Goal: Information Seeking & Learning: Learn about a topic

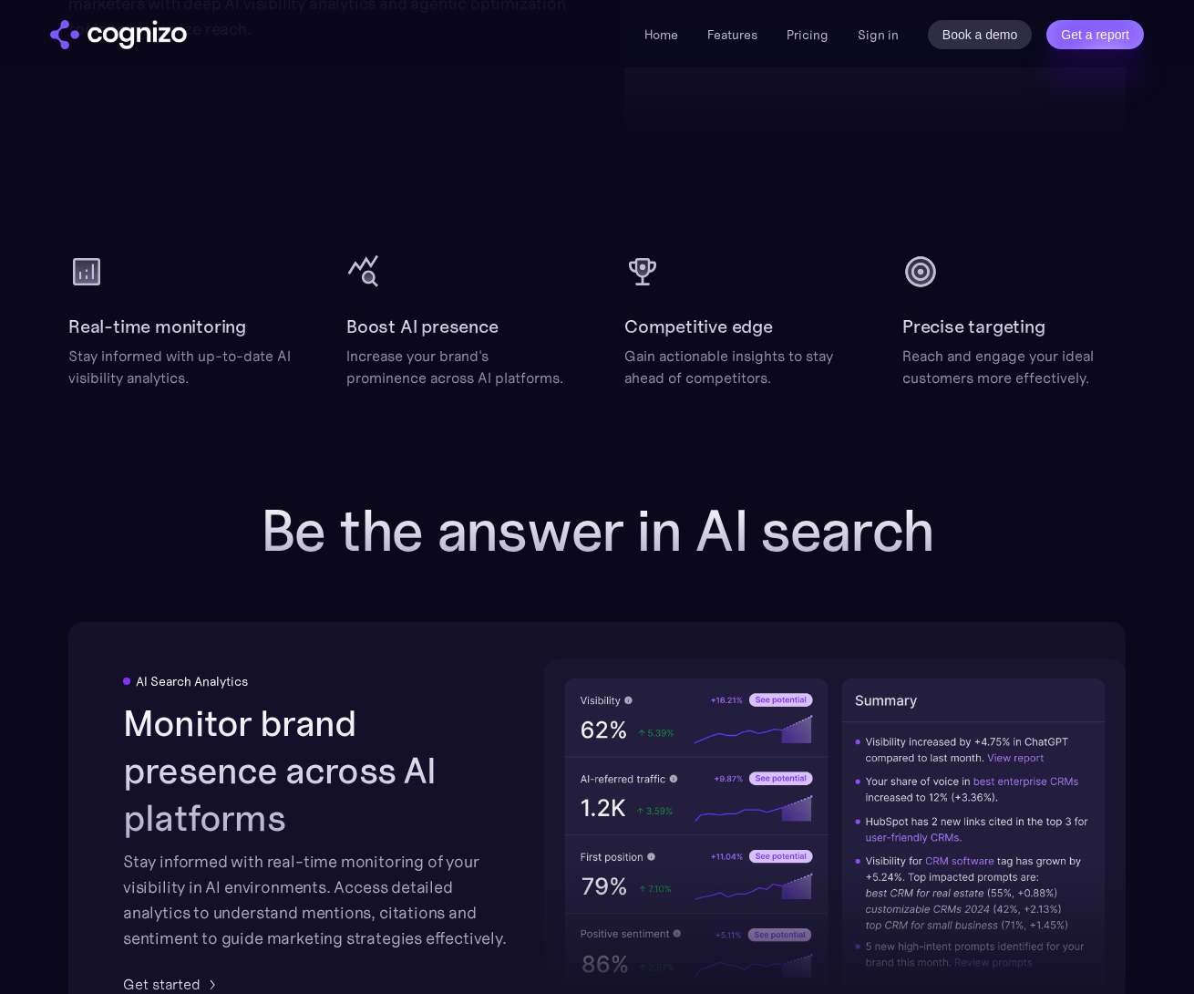
drag, startPoint x: 1068, startPoint y: 532, endPoint x: 1053, endPoint y: 510, distance: 27.1
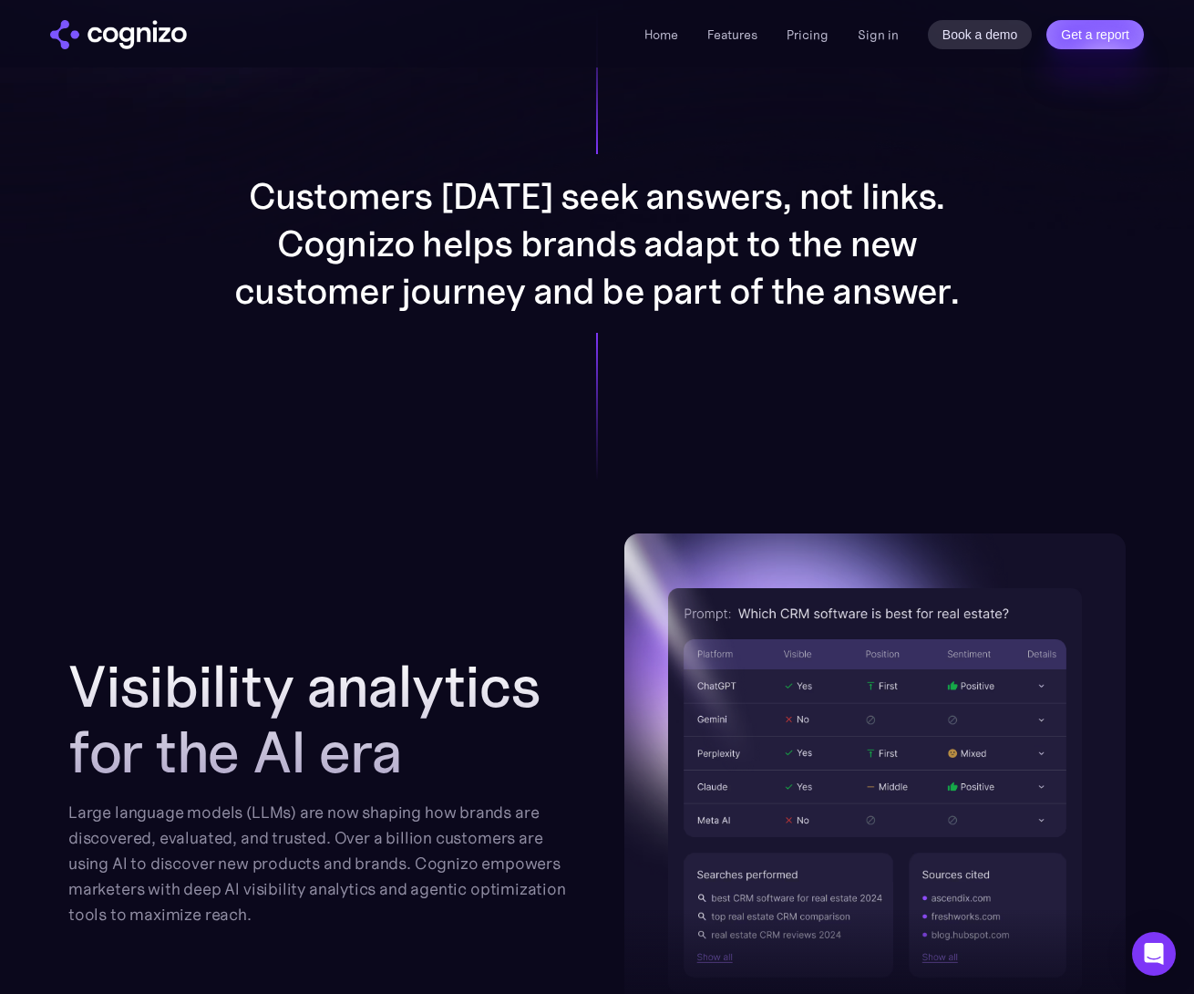
scroll to position [1367, 0]
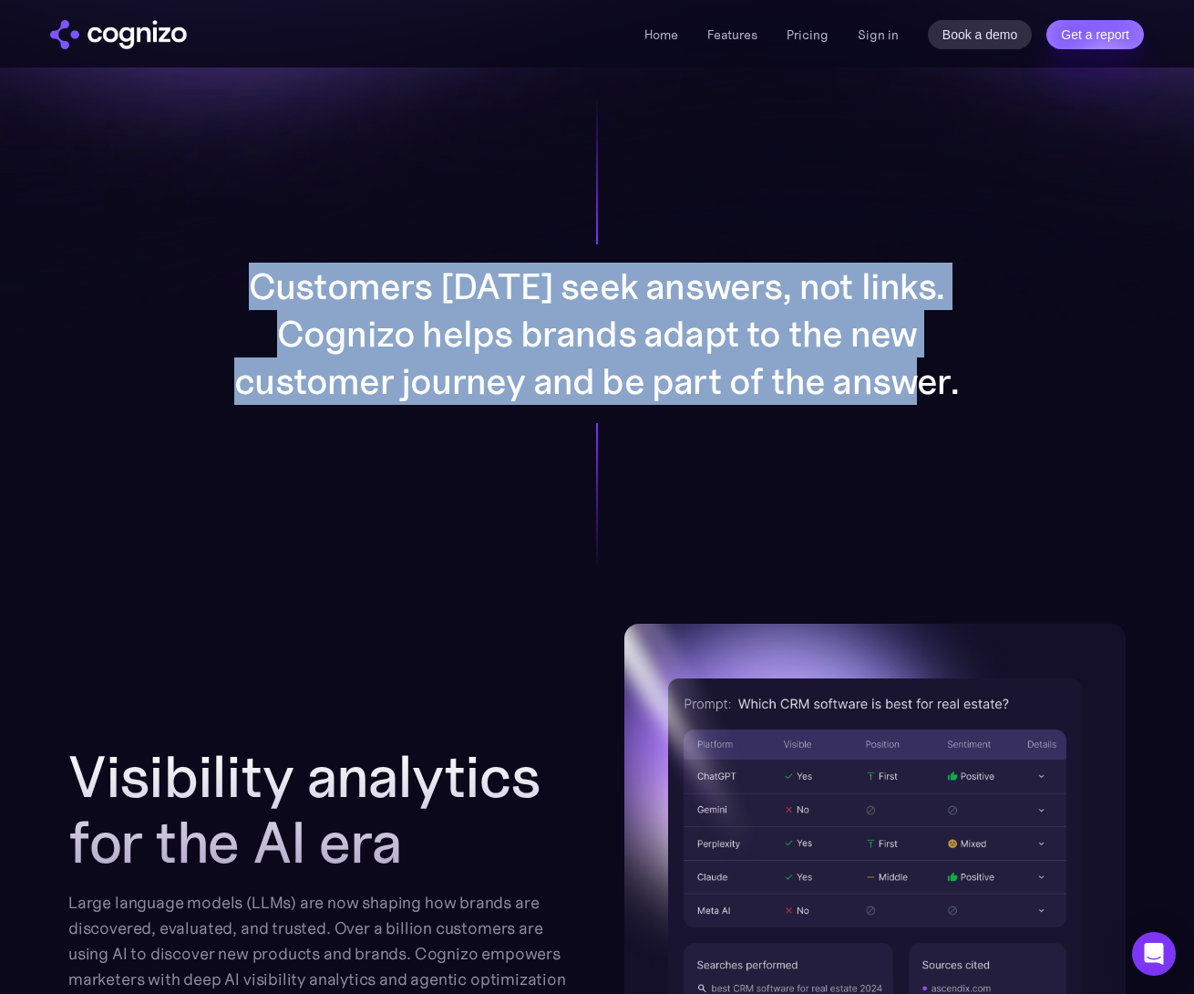
drag, startPoint x: 207, startPoint y: 253, endPoint x: 928, endPoint y: 436, distance: 744.0
click at [928, 436] on div "Customers [DATE] seek answers, not links. Cognizo helps brands adapt to the new…" at bounding box center [597, 334] width 944 height 580
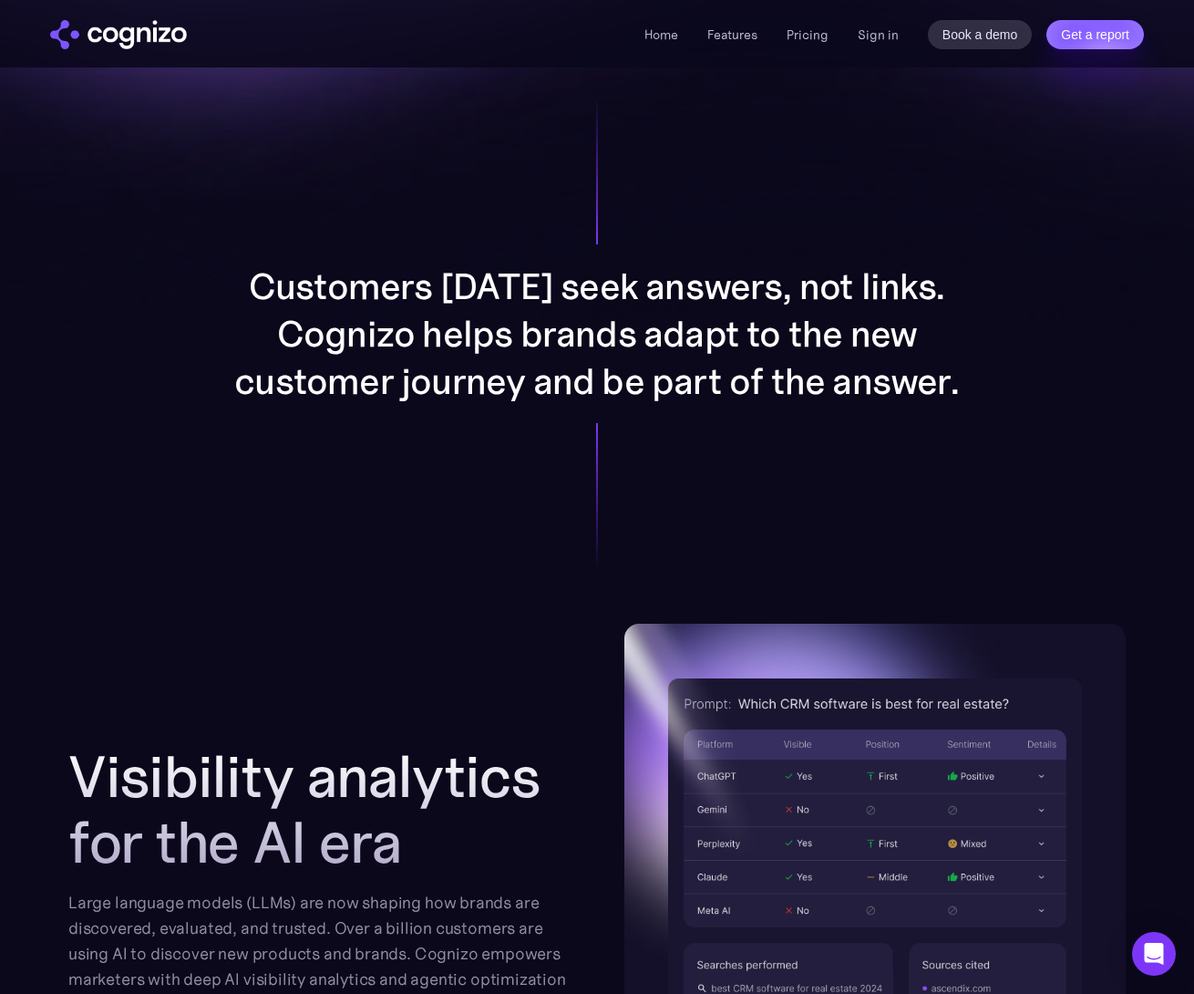
click at [980, 424] on div "Customers [DATE] seek answers, not links. Cognizo helps brands adapt to the new…" at bounding box center [597, 334] width 944 height 580
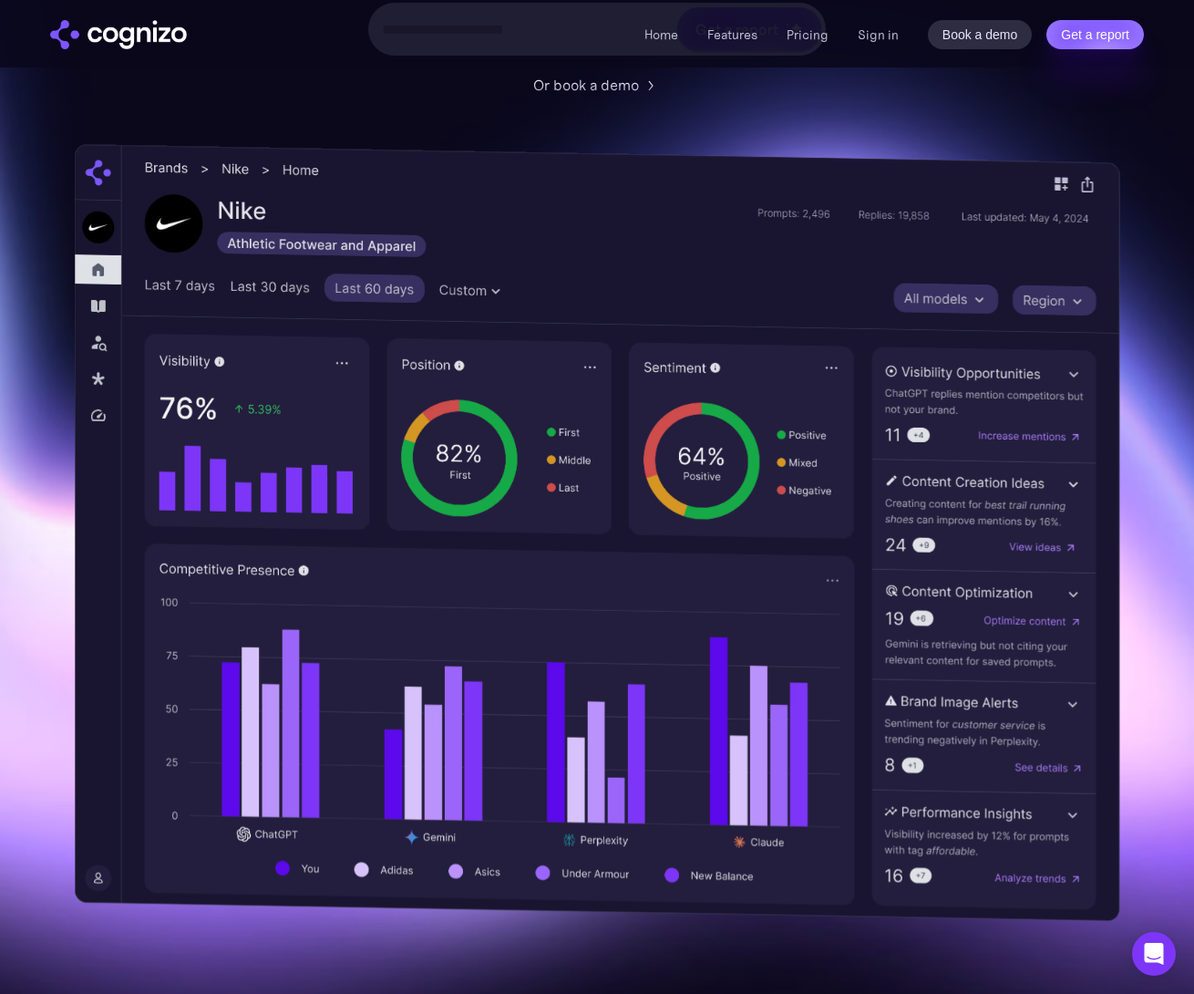
scroll to position [0, 0]
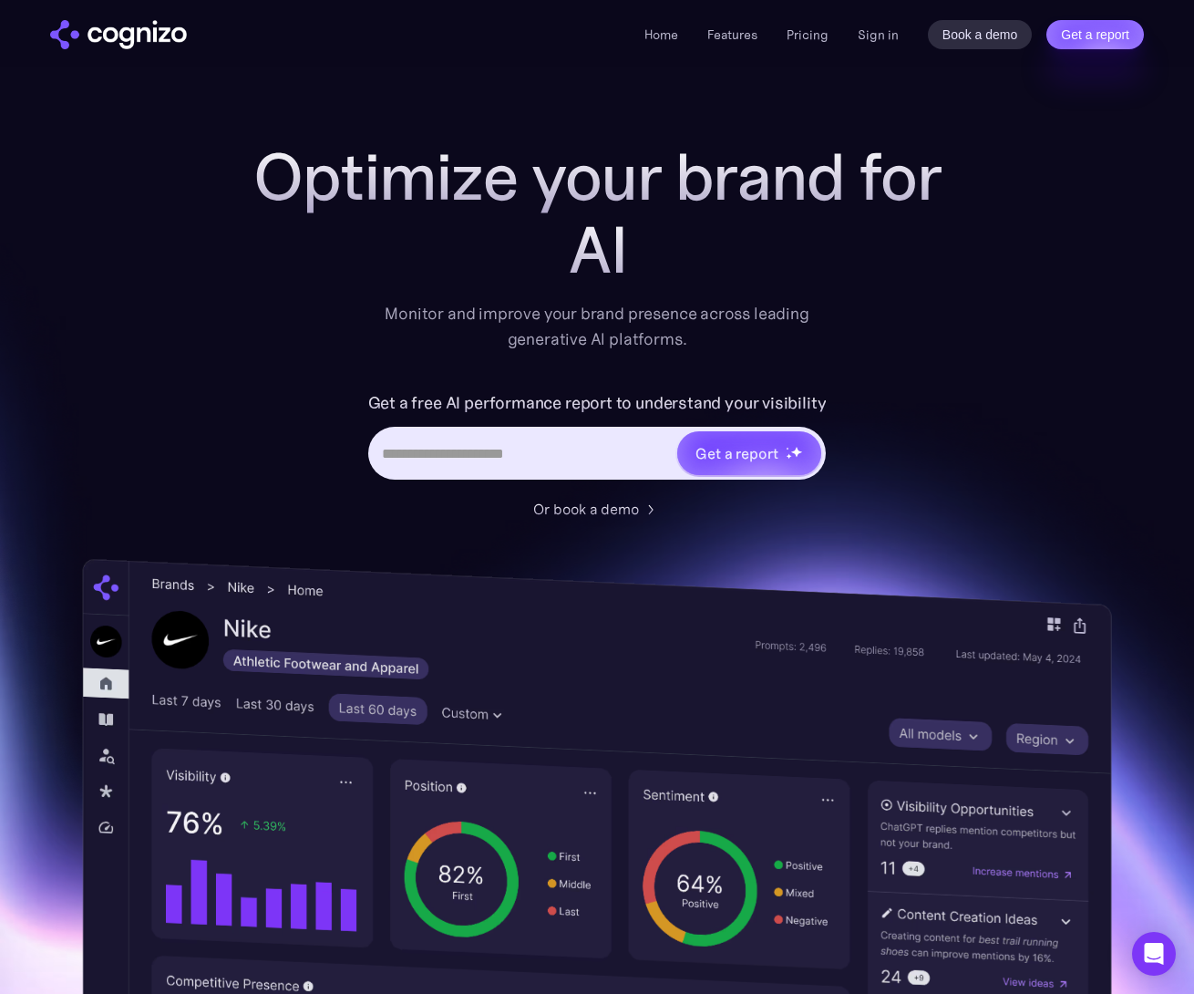
click at [1065, 676] on img at bounding box center [596, 956] width 1029 height 796
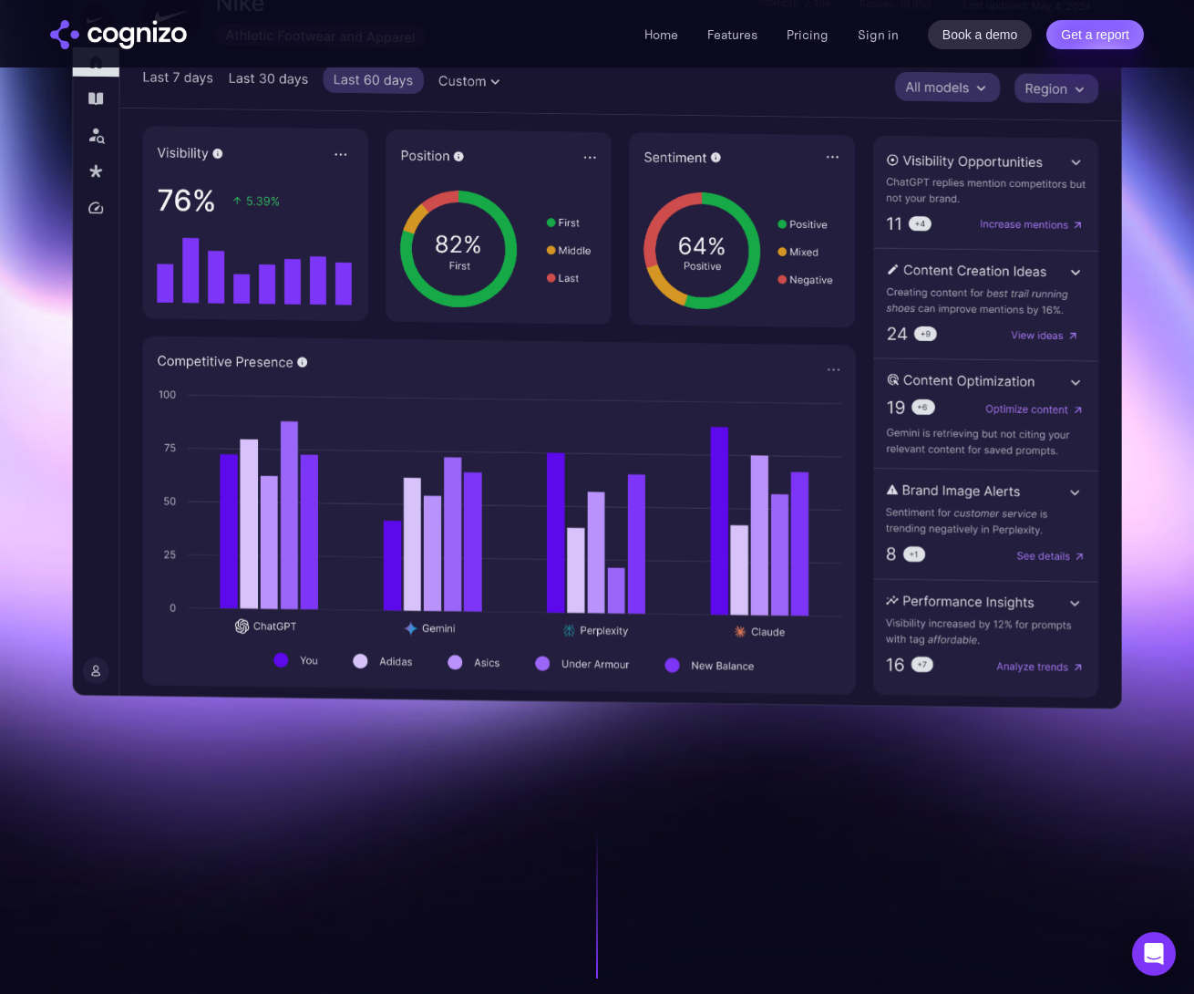
scroll to position [638, 0]
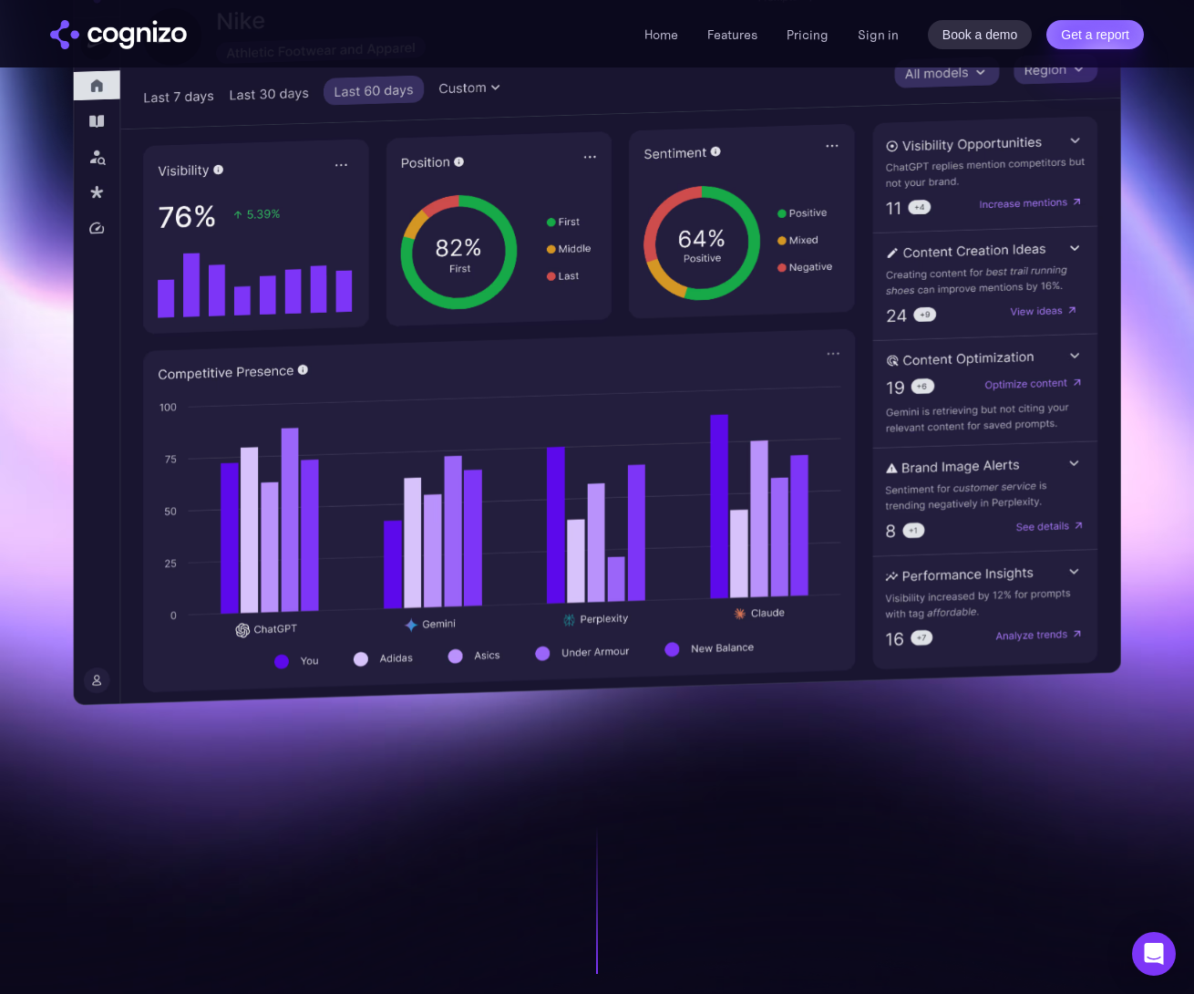
click at [858, 658] on img at bounding box center [597, 318] width 1048 height 775
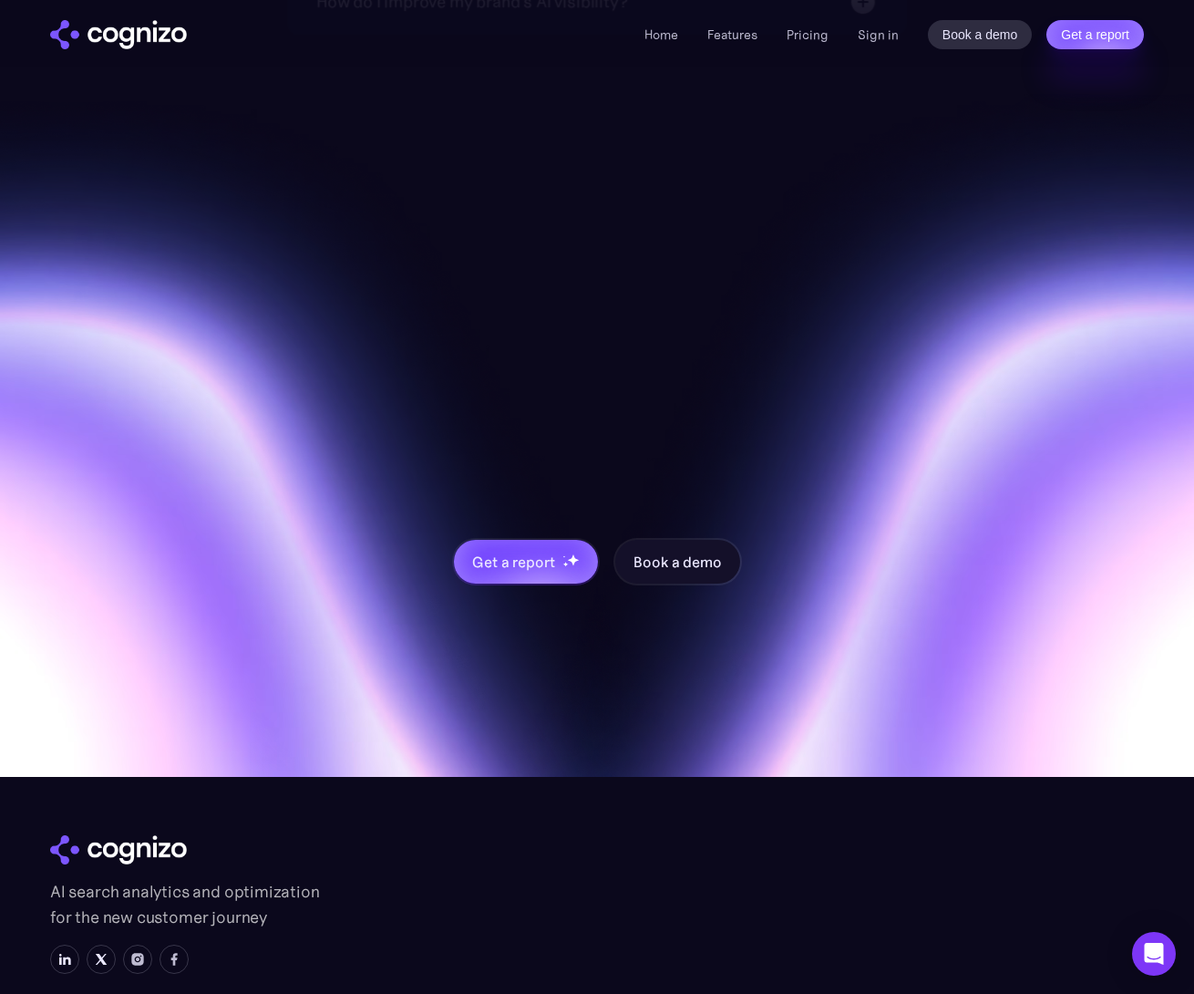
scroll to position [7020, 0]
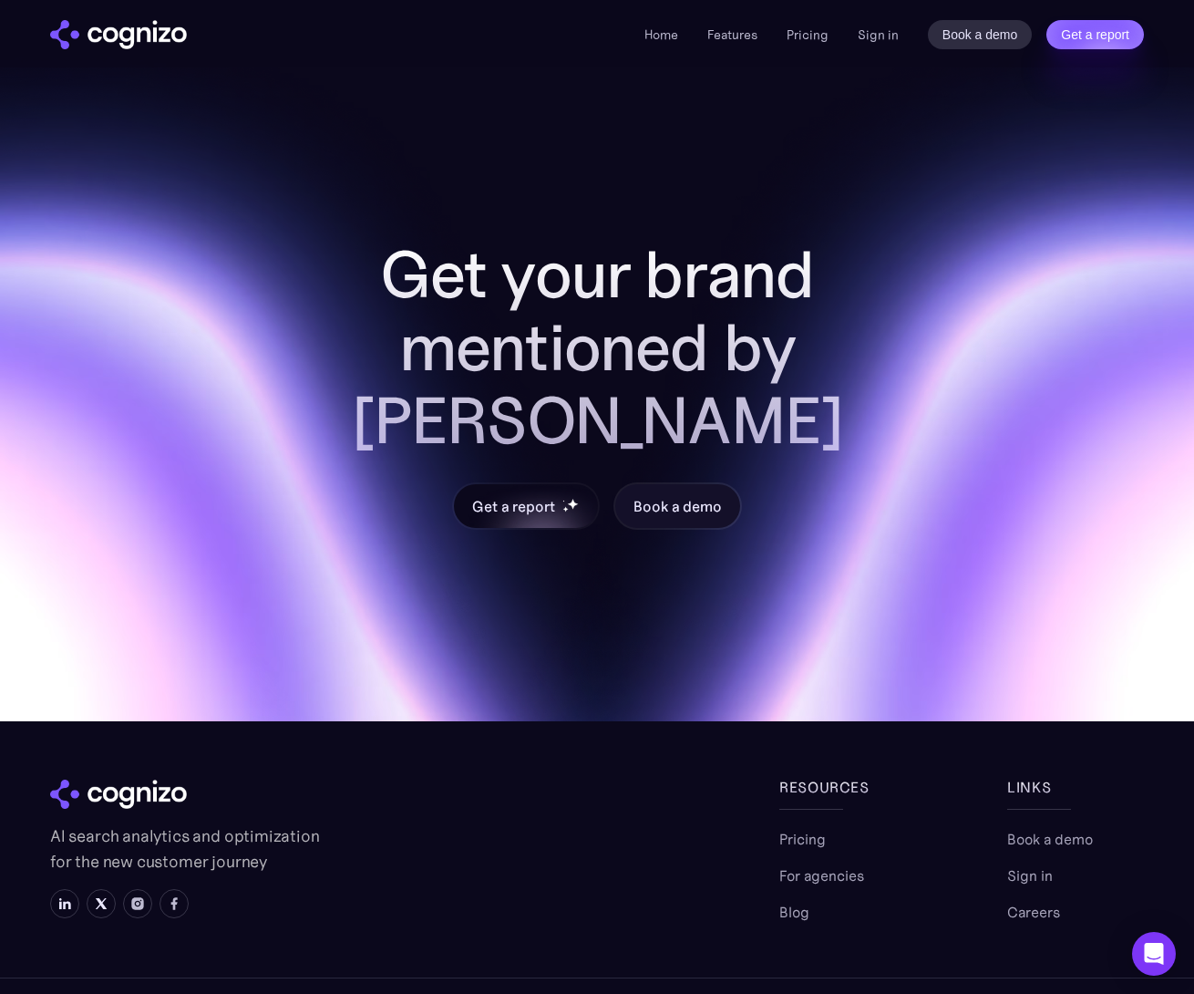
click at [521, 495] on div "Get a report" at bounding box center [513, 506] width 82 height 22
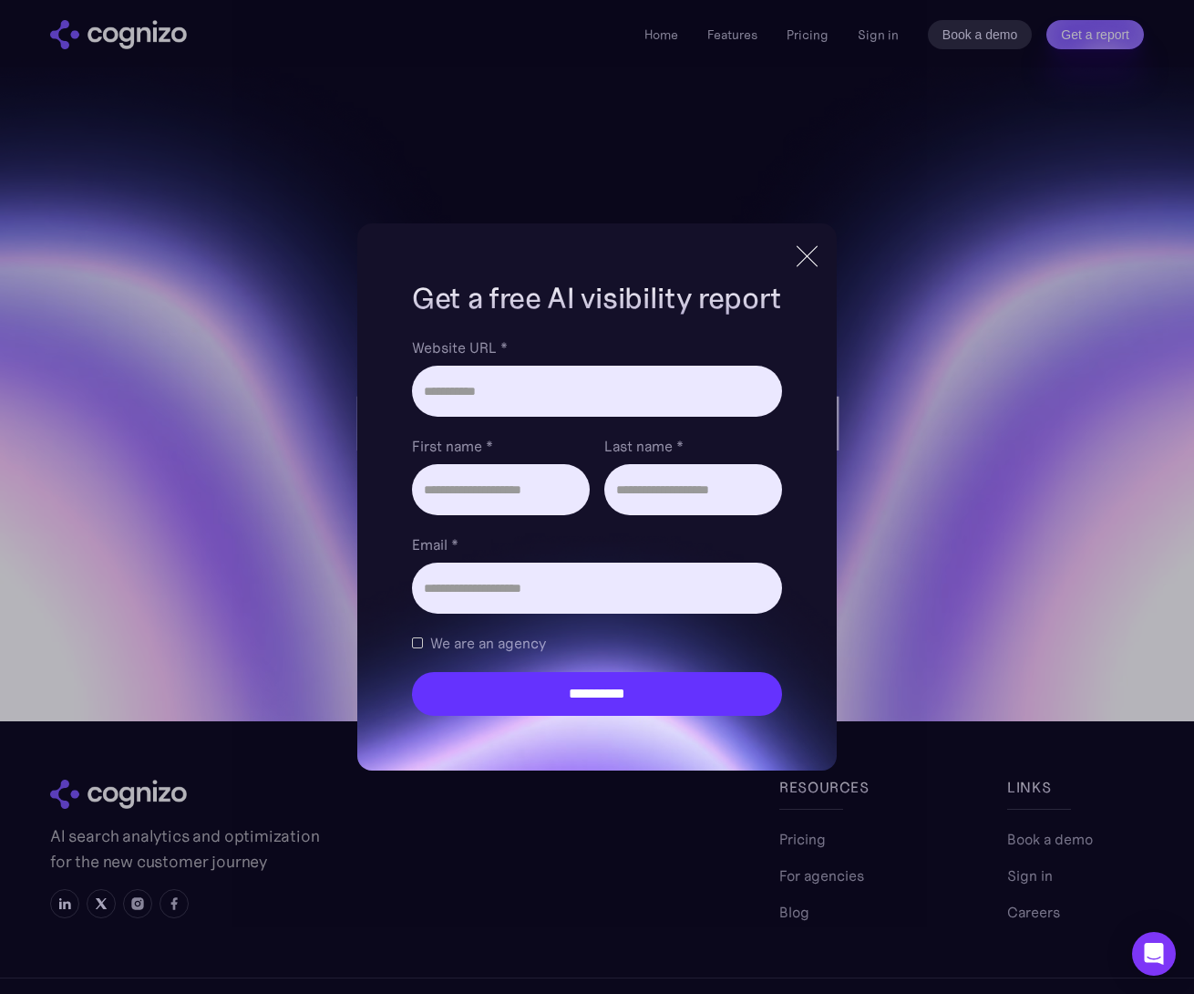
click at [810, 253] on div at bounding box center [807, 255] width 21 height 21
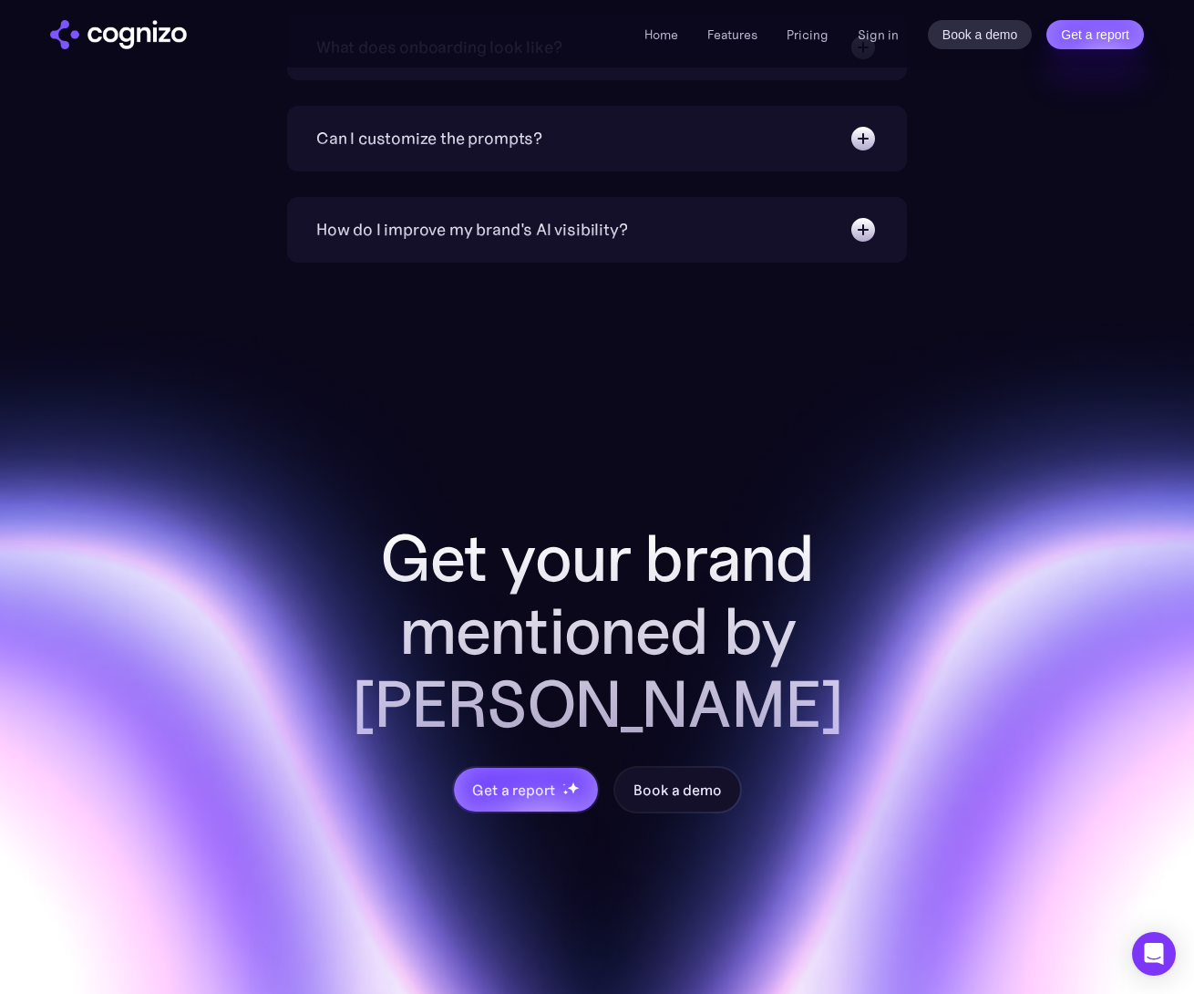
scroll to position [7038, 0]
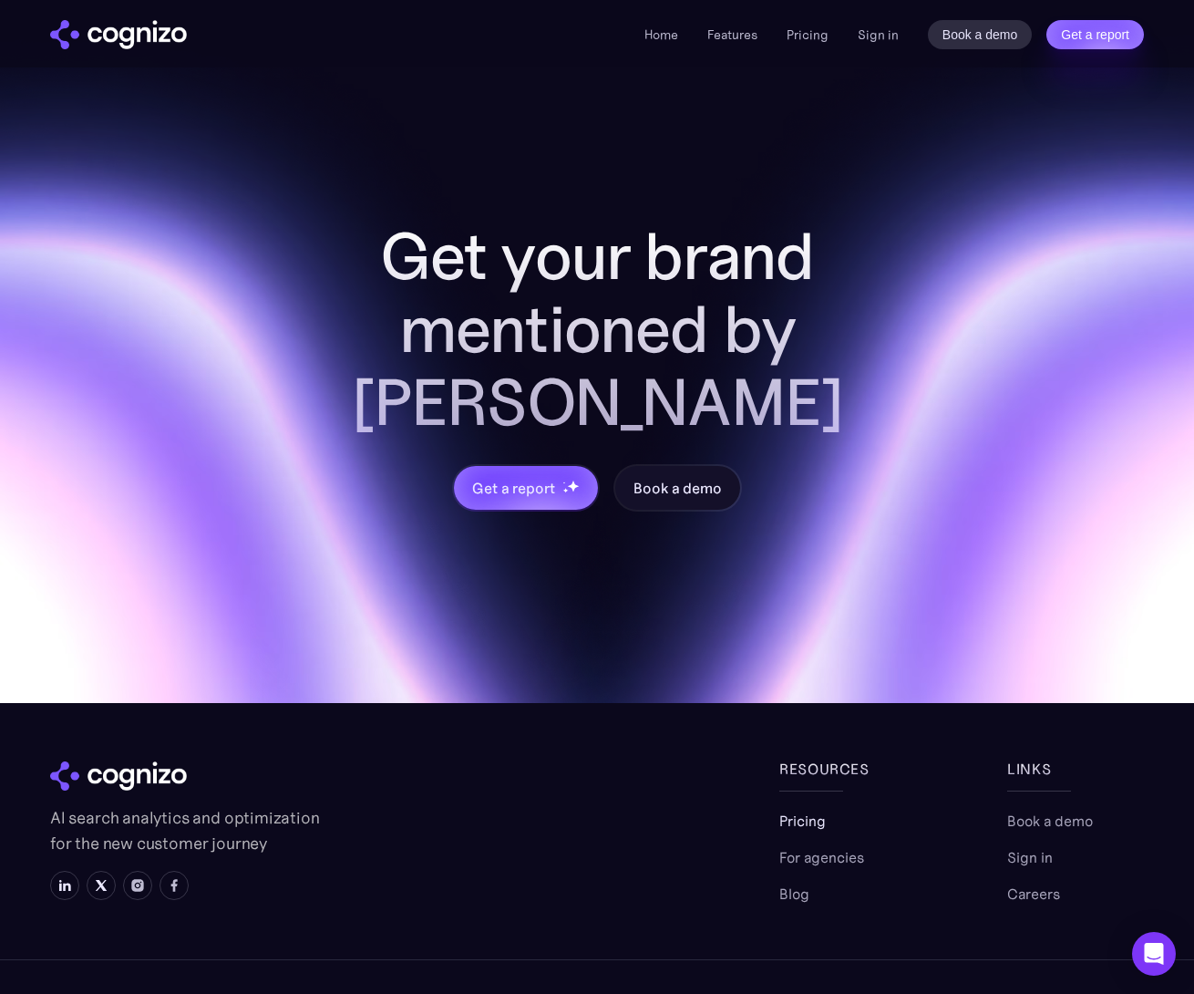
click at [796, 810] on link "Pricing" at bounding box center [802, 821] width 46 height 22
